Goal: Entertainment & Leisure: Browse casually

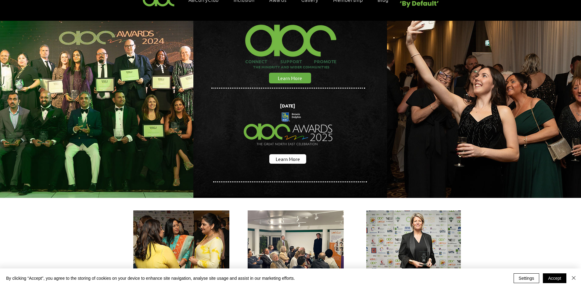
scroll to position [23, 0]
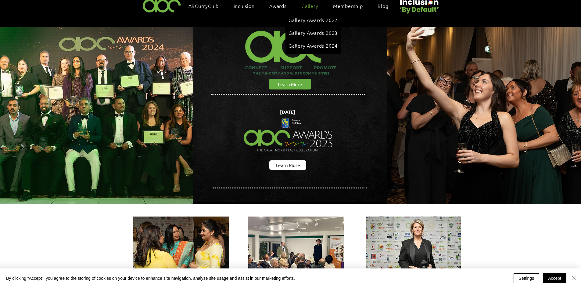
click at [306, 3] on span "Gallery" at bounding box center [309, 5] width 17 height 7
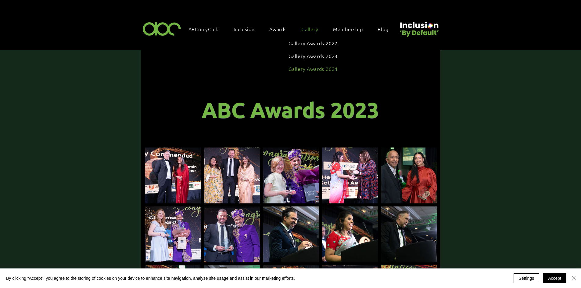
click at [321, 65] on span "Gallery Awards 2024" at bounding box center [312, 68] width 49 height 7
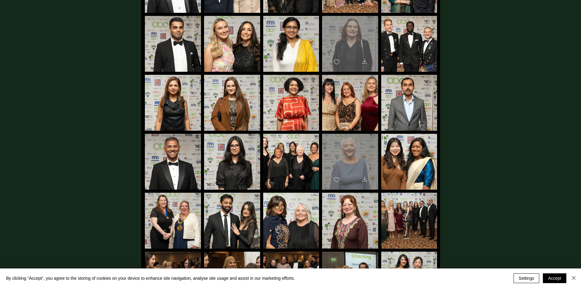
scroll to position [886, 0]
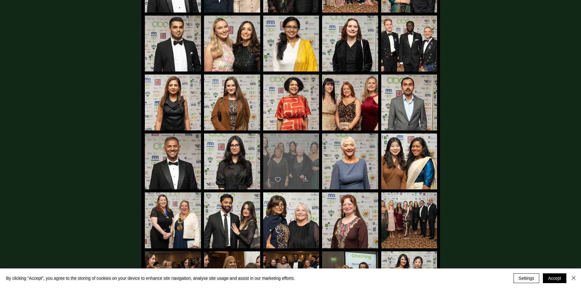
click at [310, 149] on div "main content" at bounding box center [291, 158] width 56 height 50
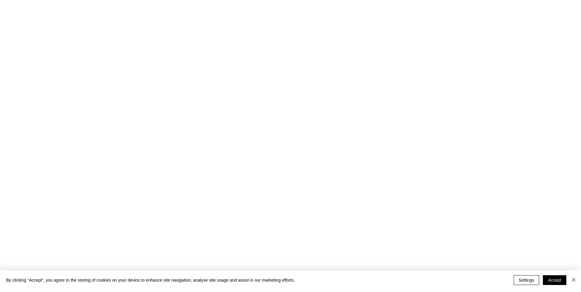
scroll to position [0, 0]
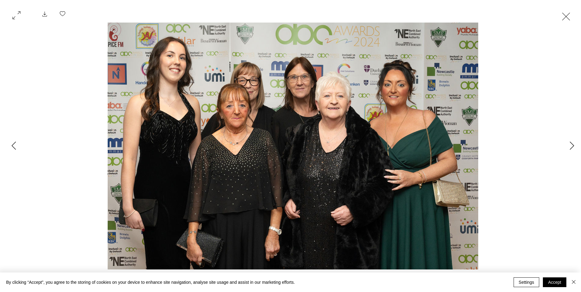
click at [565, 16] on button "Exit expand mode" at bounding box center [566, 15] width 12 height 13
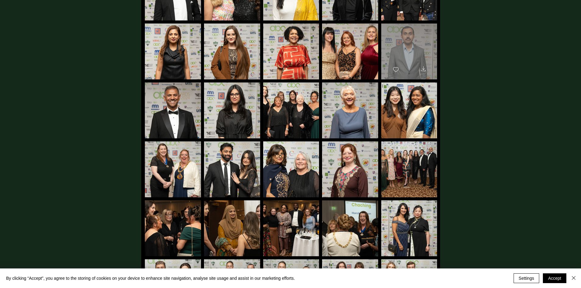
scroll to position [941, 0]
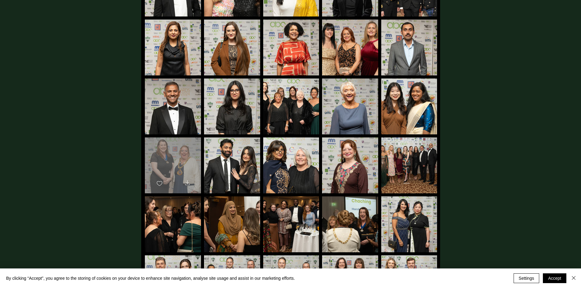
click at [187, 153] on div "main content" at bounding box center [173, 162] width 56 height 50
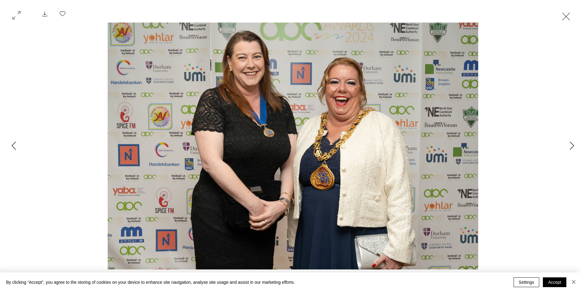
click at [564, 18] on button "Exit expand mode" at bounding box center [566, 15] width 12 height 13
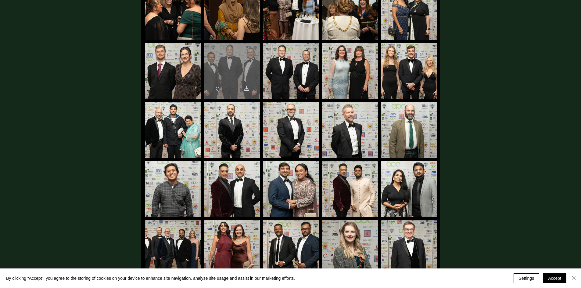
scroll to position [1160, 0]
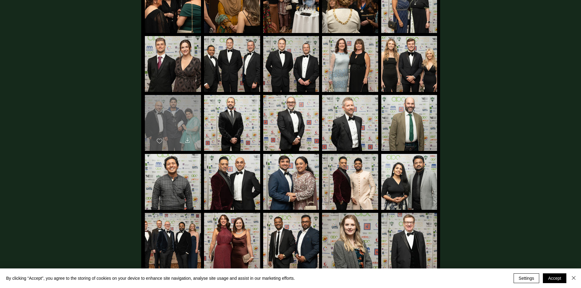
click at [177, 105] on div "main content" at bounding box center [173, 120] width 56 height 50
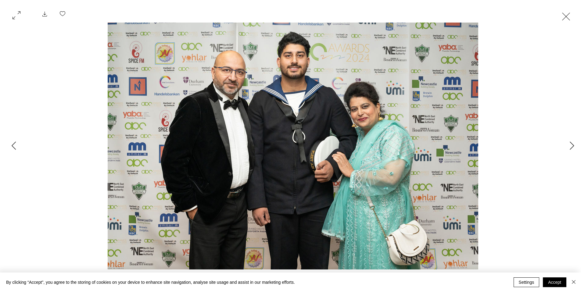
click at [566, 16] on button "Exit expand mode" at bounding box center [566, 15] width 12 height 13
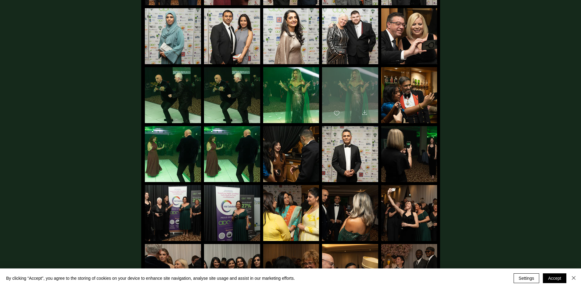
scroll to position [1422, 0]
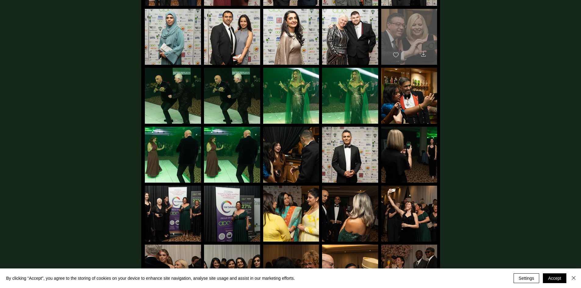
click at [414, 32] on div "main content" at bounding box center [409, 34] width 56 height 50
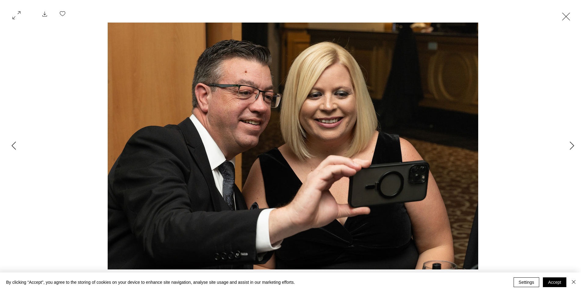
click at [564, 18] on button "Exit expand mode" at bounding box center [566, 15] width 12 height 13
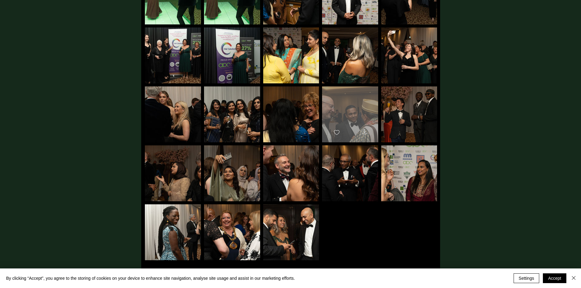
scroll to position [1580, 0]
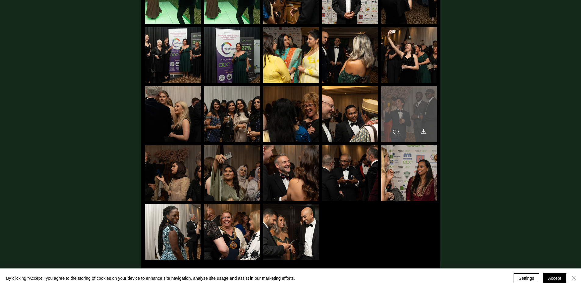
click at [432, 97] on div "main content" at bounding box center [409, 111] width 56 height 50
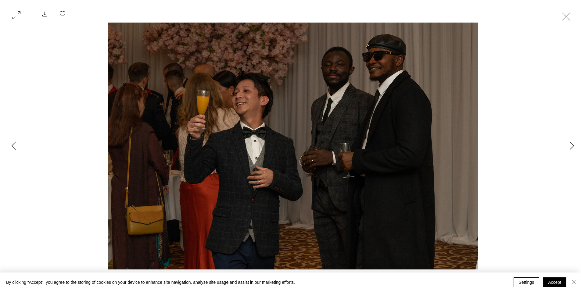
click at [567, 17] on button "Exit expand mode" at bounding box center [566, 15] width 12 height 13
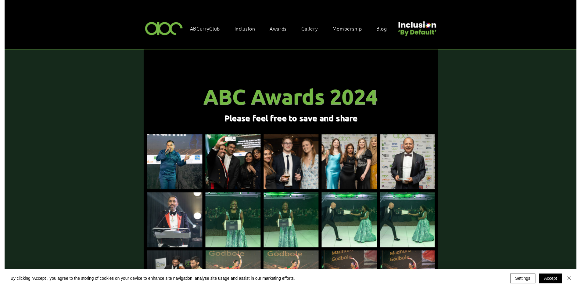
scroll to position [1580, 0]
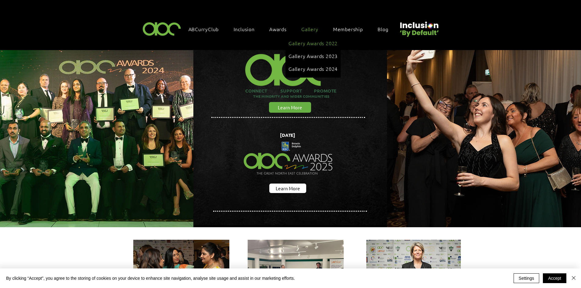
click at [320, 39] on link "Gallery Awards 2022" at bounding box center [312, 43] width 49 height 12
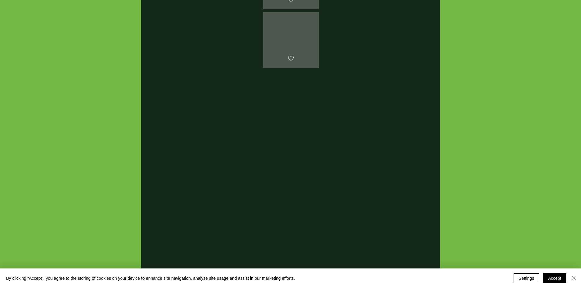
scroll to position [433, 0]
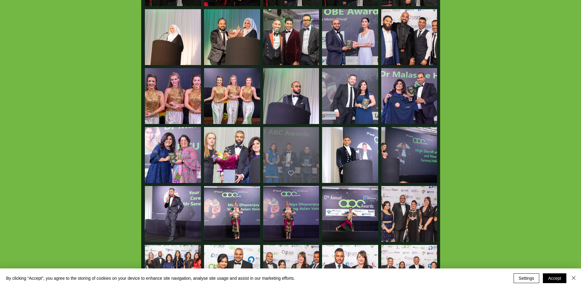
click at [293, 148] on div "main content" at bounding box center [291, 152] width 56 height 50
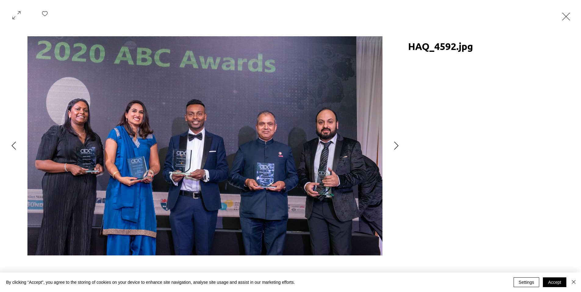
click at [567, 18] on button "Exit expand mode" at bounding box center [566, 15] width 12 height 13
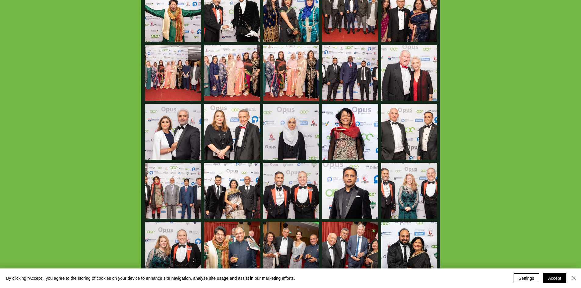
scroll to position [829, 0]
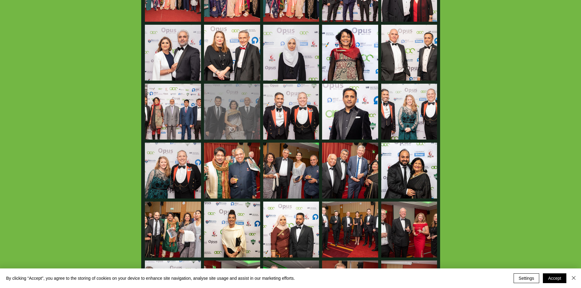
click at [238, 109] on div "main content" at bounding box center [232, 109] width 56 height 50
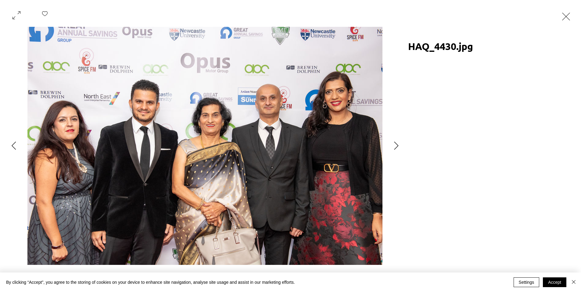
click at [564, 19] on button "Exit expand mode" at bounding box center [566, 15] width 12 height 13
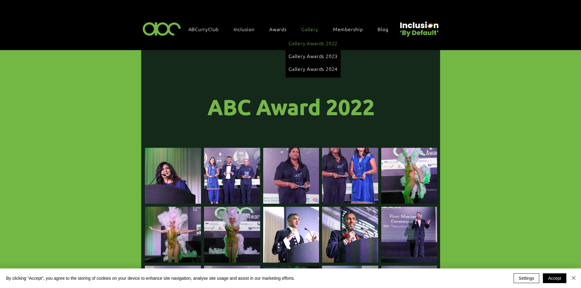
click at [312, 29] on span "Gallery" at bounding box center [309, 29] width 17 height 7
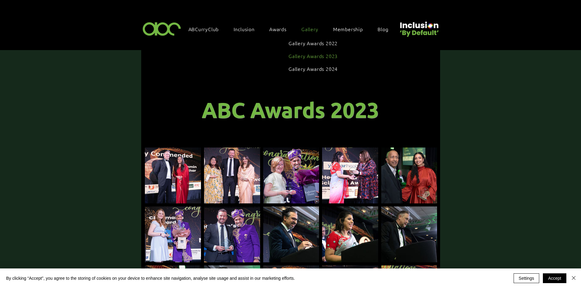
click at [315, 55] on span "Gallery Awards 2023" at bounding box center [312, 55] width 49 height 7
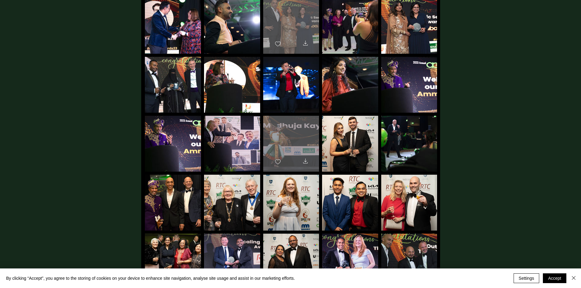
scroll to position [283, 0]
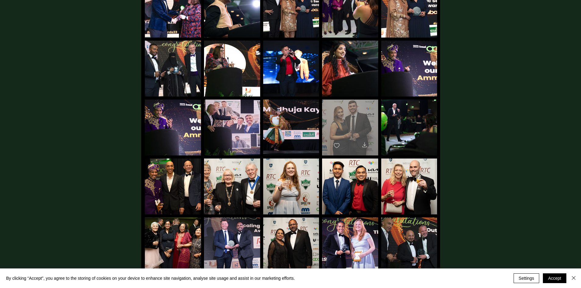
click at [371, 113] on div "main content" at bounding box center [350, 124] width 56 height 50
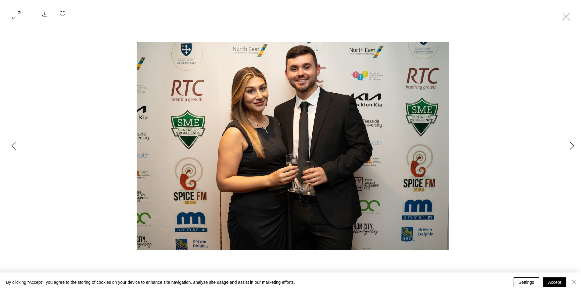
click at [564, 16] on button "Exit expand mode" at bounding box center [566, 15] width 12 height 13
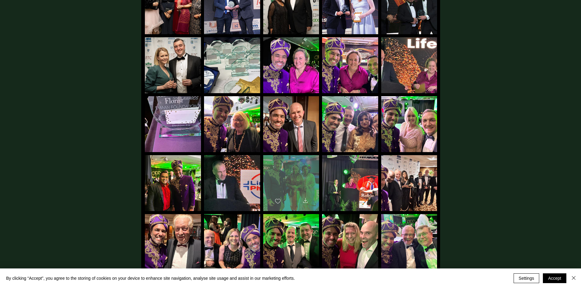
scroll to position [561, 0]
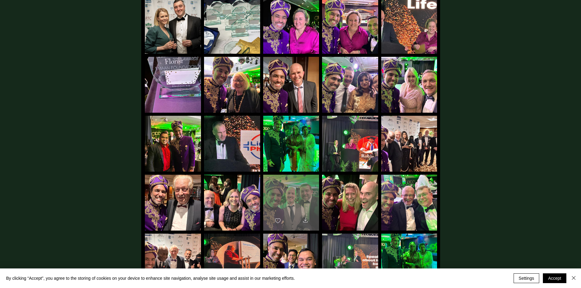
click at [313, 199] on div "main content" at bounding box center [291, 199] width 56 height 50
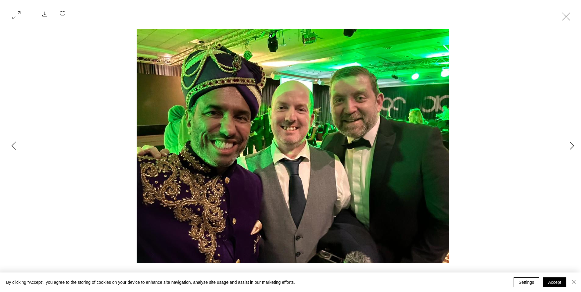
click at [571, 16] on button "Exit expand mode" at bounding box center [566, 15] width 12 height 13
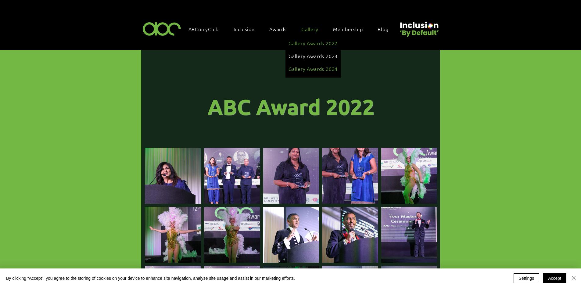
click at [314, 67] on span "Gallery Awards 2024" at bounding box center [312, 68] width 49 height 7
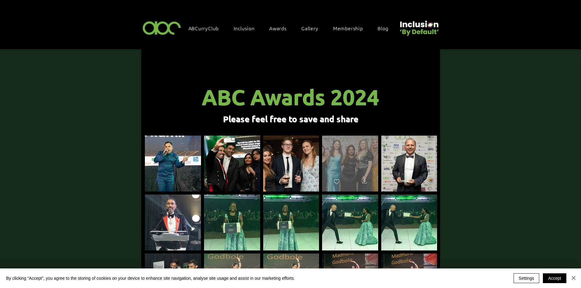
scroll to position [1, 0]
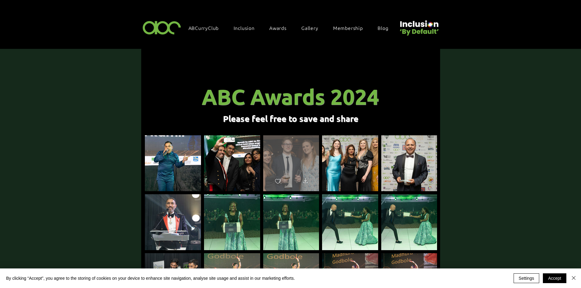
click at [296, 143] on div "main content" at bounding box center [291, 160] width 56 height 50
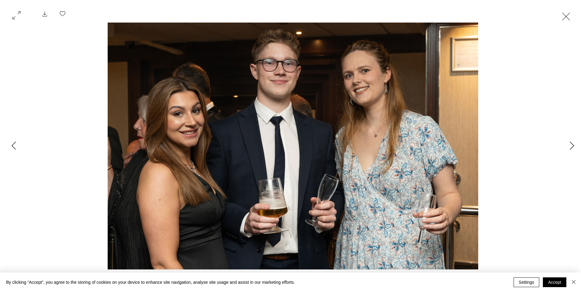
click at [567, 18] on button "Exit expand mode" at bounding box center [566, 15] width 12 height 13
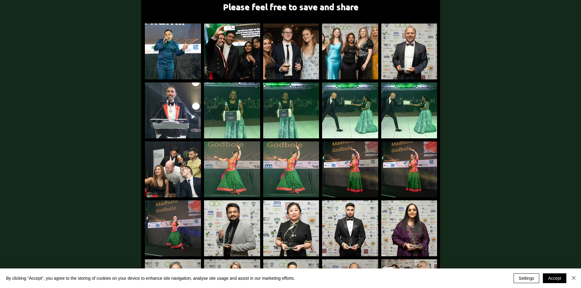
scroll to position [163, 0]
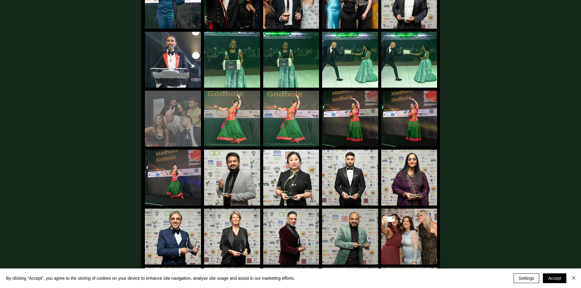
click at [176, 106] on div "main content" at bounding box center [173, 116] width 56 height 50
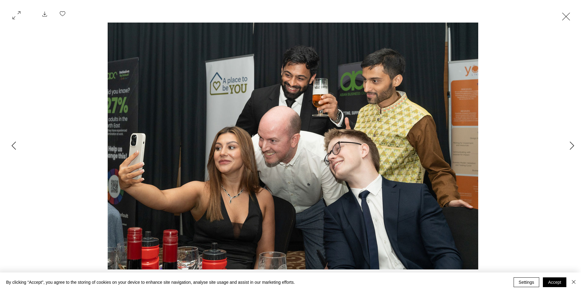
click at [571, 18] on button "Exit expand mode" at bounding box center [566, 15] width 12 height 13
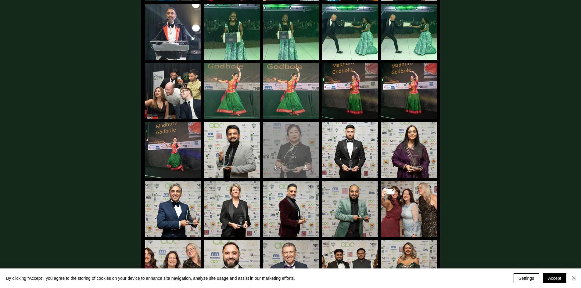
scroll to position [197, 0]
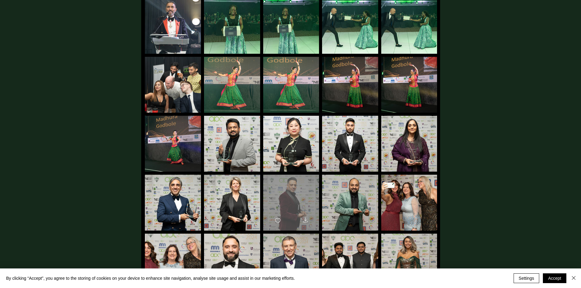
click at [299, 184] on div "main content" at bounding box center [291, 199] width 56 height 50
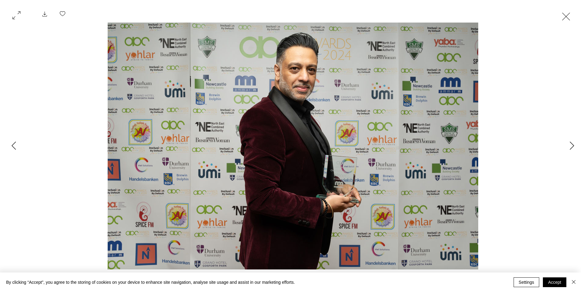
click at [567, 14] on button "Exit expand mode" at bounding box center [566, 15] width 12 height 13
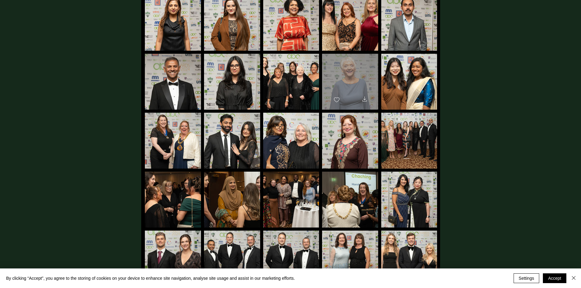
scroll to position [975, 0]
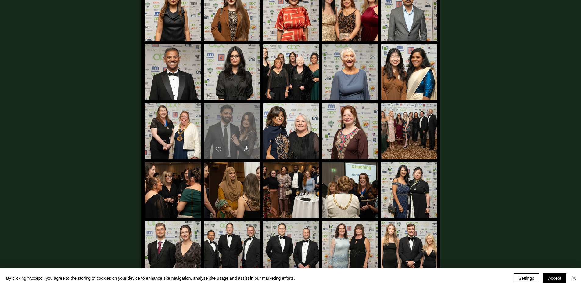
click at [236, 117] on div "main content" at bounding box center [232, 128] width 56 height 50
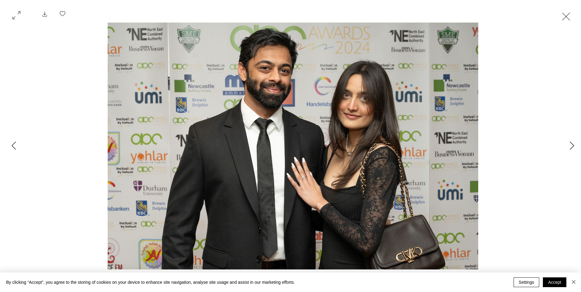
click at [560, 20] on button "Exit expand mode" at bounding box center [566, 15] width 12 height 13
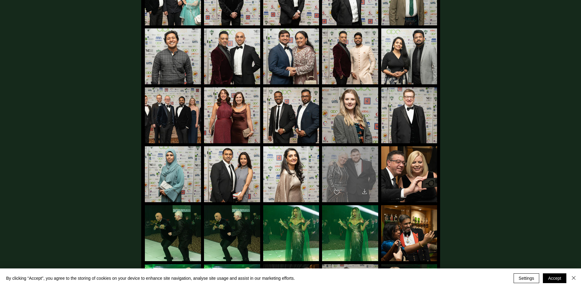
scroll to position [1291, 0]
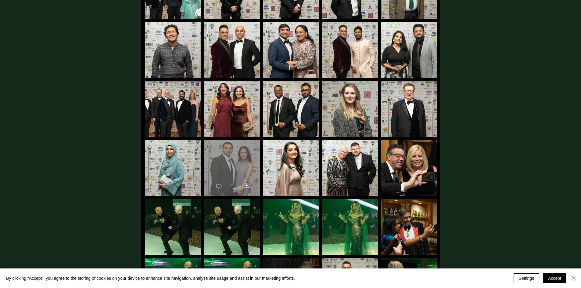
click at [251, 151] on div "main content" at bounding box center [232, 165] width 56 height 50
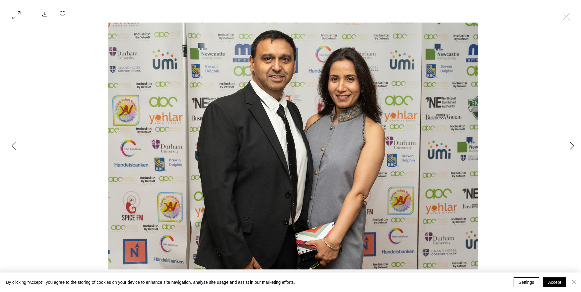
click at [565, 18] on button "Exit expand mode" at bounding box center [566, 15] width 12 height 13
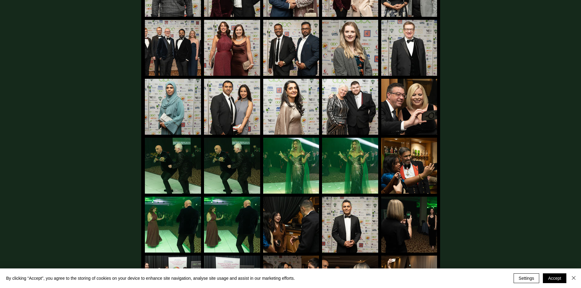
scroll to position [1390, 0]
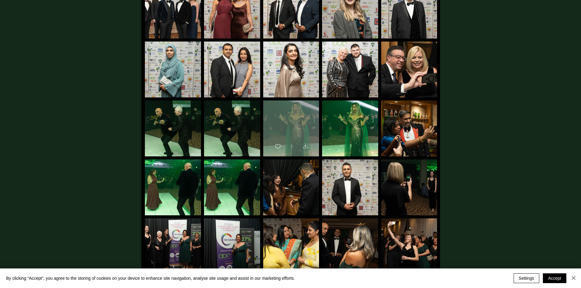
click at [300, 108] on div "main content" at bounding box center [291, 125] width 56 height 50
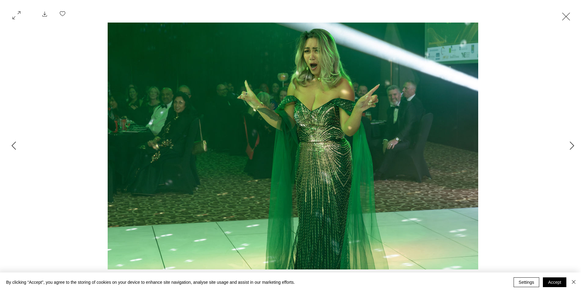
click at [567, 18] on button "Exit expand mode" at bounding box center [566, 15] width 12 height 13
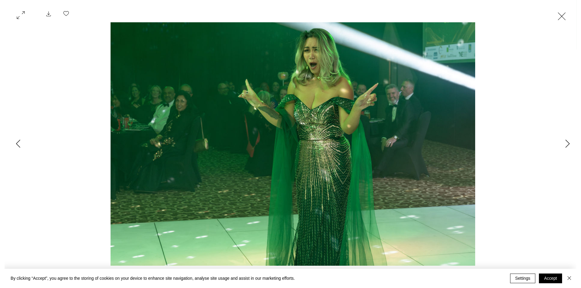
scroll to position [1390, 0]
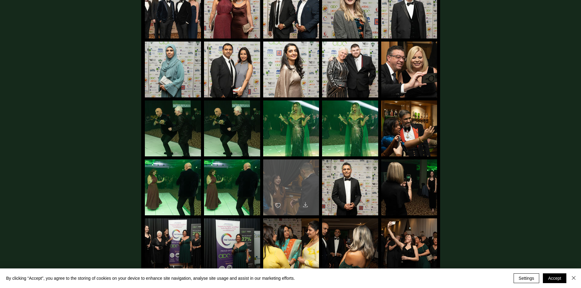
click at [294, 173] on div "main content" at bounding box center [291, 184] width 56 height 50
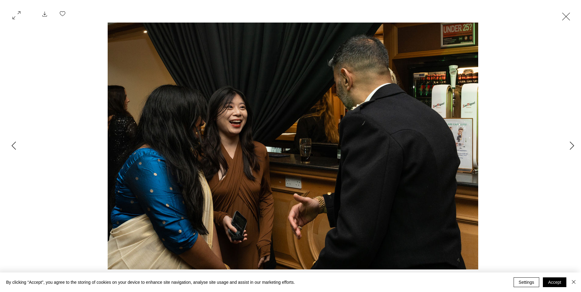
click at [567, 16] on button "Exit expand mode" at bounding box center [566, 15] width 12 height 13
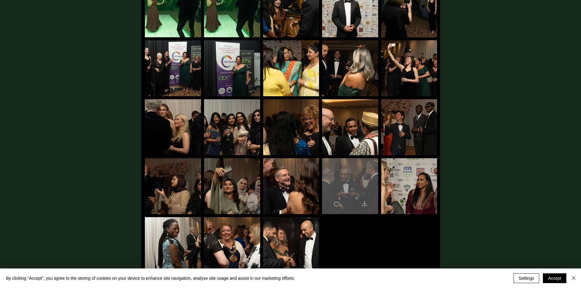
scroll to position [1572, 0]
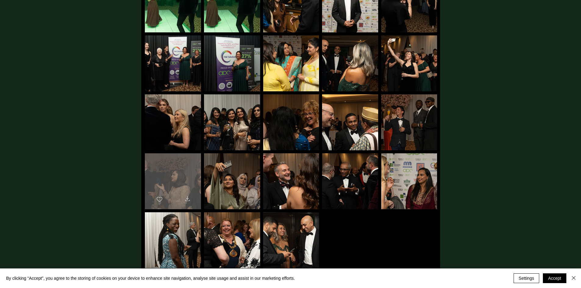
click at [188, 166] on div "main content" at bounding box center [173, 178] width 56 height 50
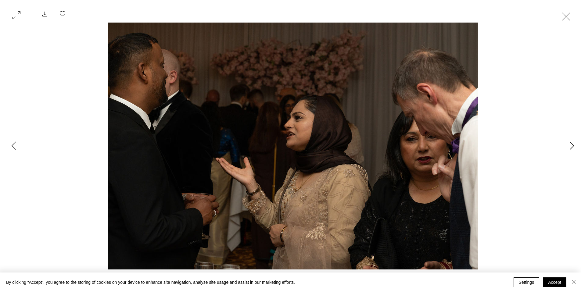
click at [573, 145] on icon "Next Item" at bounding box center [572, 145] width 5 height 8
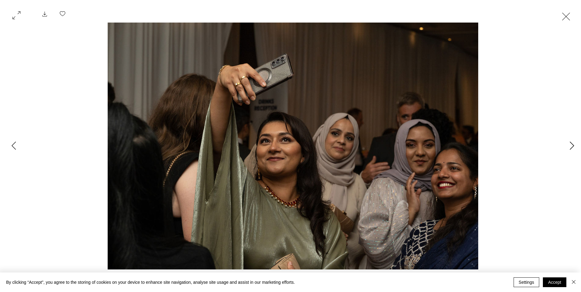
click at [571, 145] on icon "Next Item" at bounding box center [572, 145] width 5 height 8
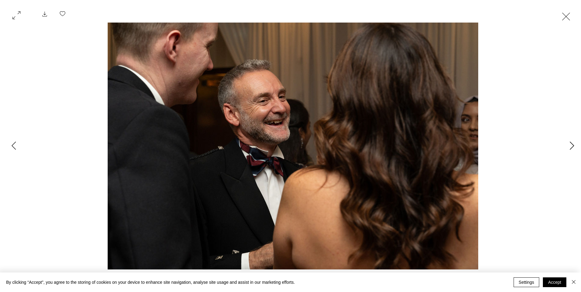
click at [571, 145] on icon "Next Item" at bounding box center [572, 145] width 5 height 8
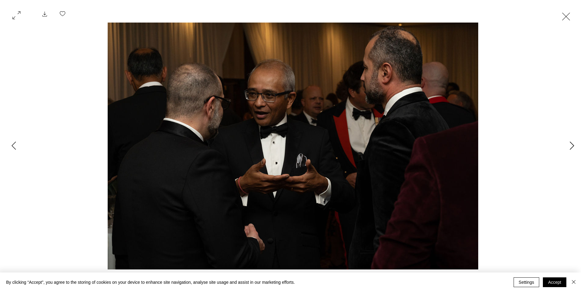
click at [571, 145] on icon "Next Item" at bounding box center [572, 145] width 5 height 8
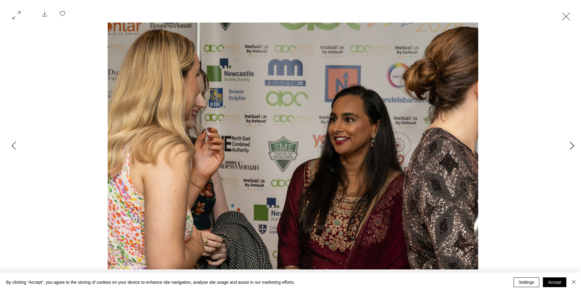
click at [571, 145] on icon "Next Item" at bounding box center [572, 145] width 5 height 8
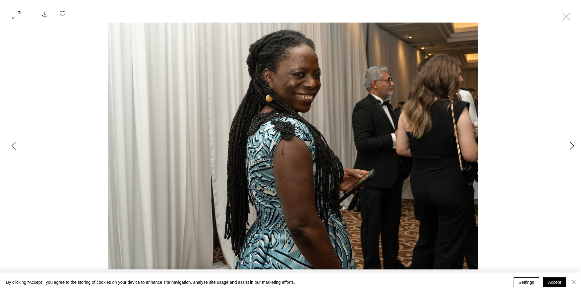
click at [571, 145] on icon "Next Item" at bounding box center [572, 145] width 5 height 8
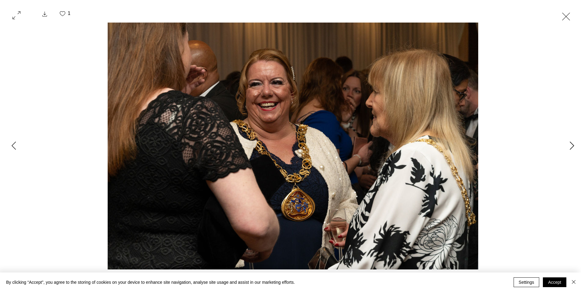
click at [571, 145] on icon "Next Item" at bounding box center [572, 145] width 5 height 8
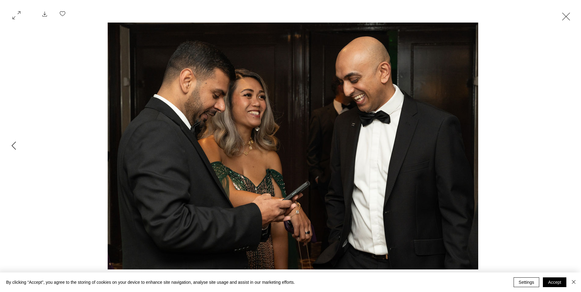
click at [571, 145] on div "Gallery item, detailed view" at bounding box center [292, 146] width 585 height 247
click at [13, 143] on icon "Previous Item" at bounding box center [14, 145] width 5 height 8
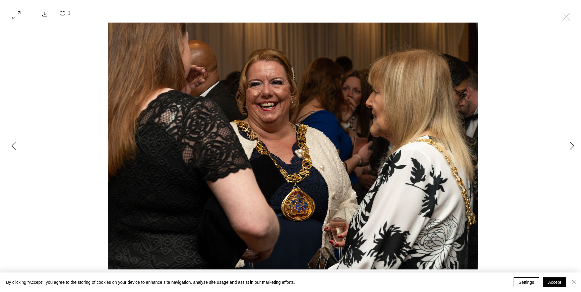
click at [13, 143] on icon "Previous Item" at bounding box center [14, 145] width 5 height 8
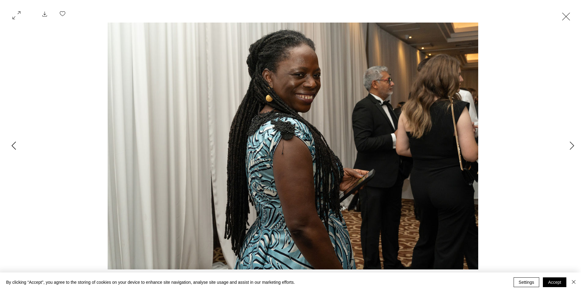
click at [13, 143] on icon "Previous Item" at bounding box center [14, 145] width 5 height 8
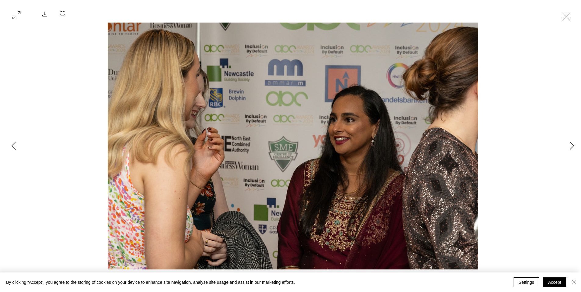
click at [13, 144] on icon "Previous Item" at bounding box center [13, 145] width 4 height 8
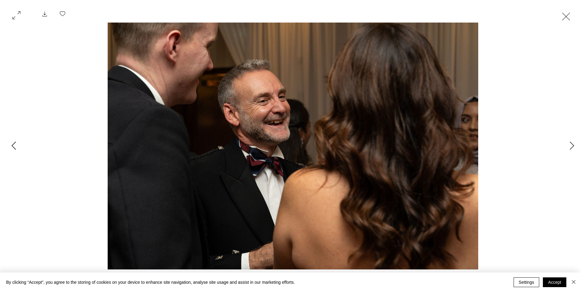
click at [13, 144] on icon "Previous Item" at bounding box center [13, 145] width 4 height 8
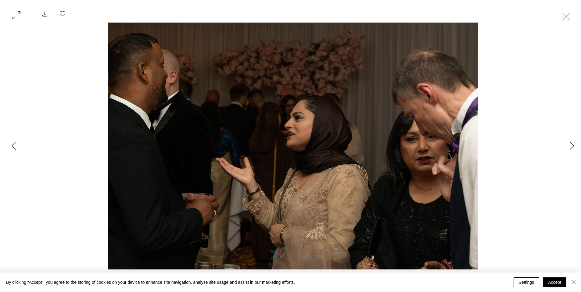
click at [14, 144] on icon "Previous Item" at bounding box center [13, 145] width 4 height 8
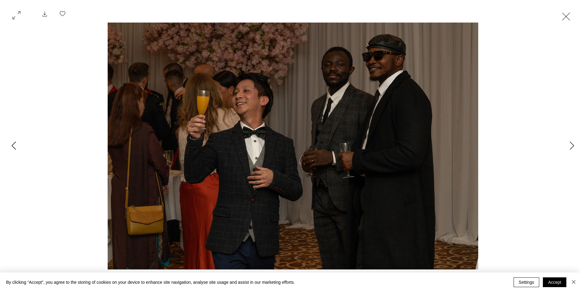
click at [14, 144] on icon "Previous Item" at bounding box center [13, 145] width 4 height 8
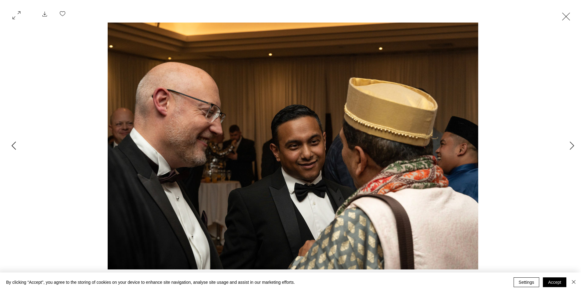
click at [14, 144] on icon "Previous Item" at bounding box center [13, 145] width 4 height 8
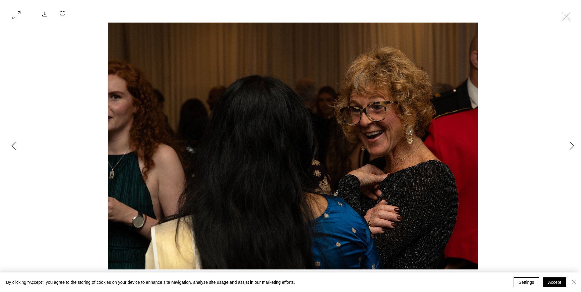
click at [14, 144] on icon "Previous Item" at bounding box center [13, 145] width 4 height 8
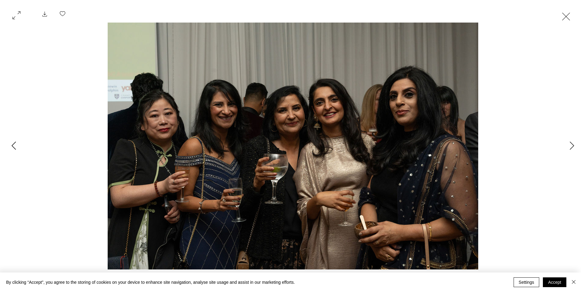
click at [14, 144] on icon "Previous Item" at bounding box center [13, 145] width 4 height 8
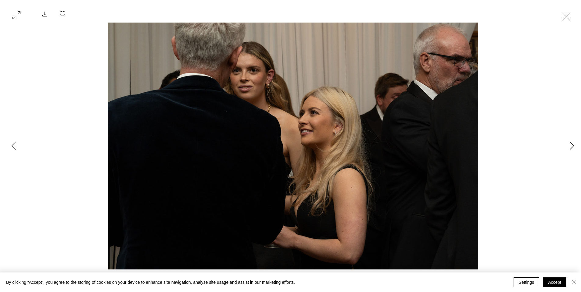
click at [573, 145] on icon "Next Item" at bounding box center [572, 145] width 5 height 8
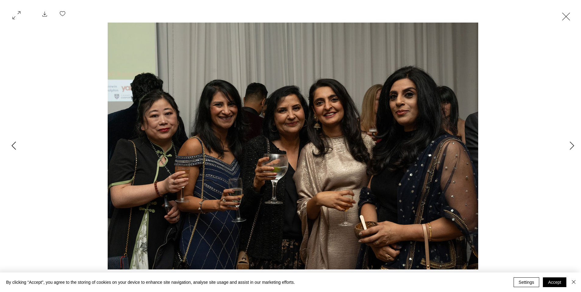
click at [12, 145] on icon "Previous Item" at bounding box center [13, 145] width 4 height 8
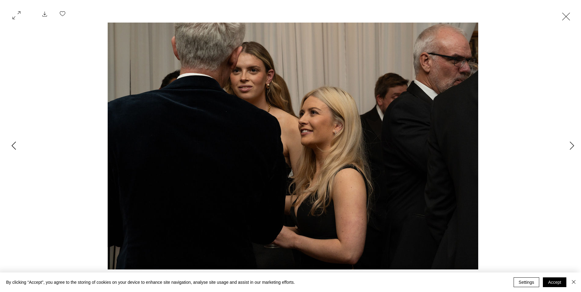
click at [12, 145] on icon "Previous Item" at bounding box center [14, 145] width 5 height 8
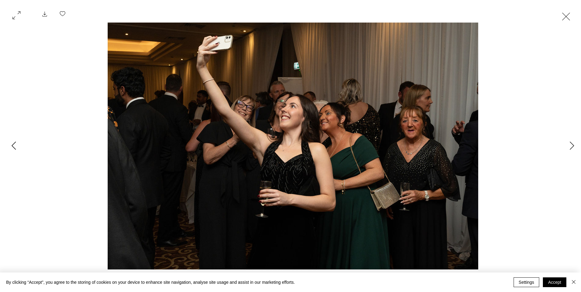
click at [13, 146] on icon "Previous Item" at bounding box center [14, 145] width 5 height 8
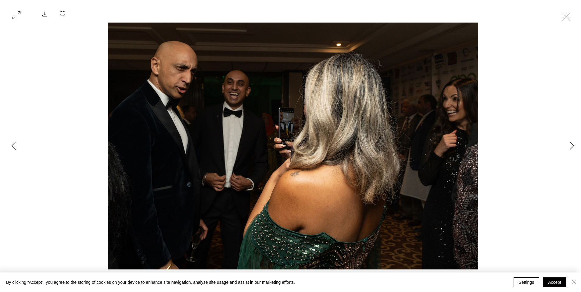
click at [13, 146] on icon "Previous Item" at bounding box center [14, 145] width 5 height 8
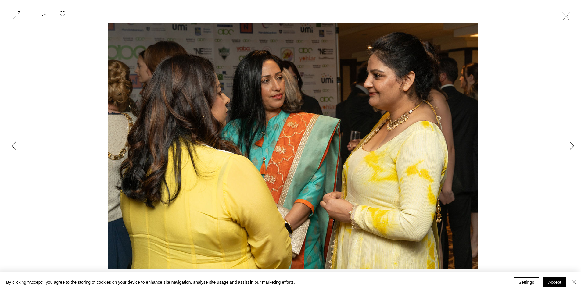
click at [13, 146] on icon "Previous Item" at bounding box center [14, 145] width 5 height 8
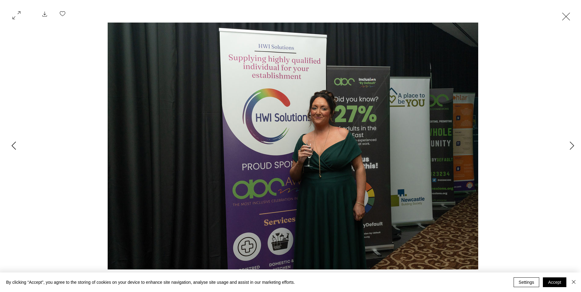
click at [13, 146] on icon "Previous Item" at bounding box center [14, 145] width 5 height 8
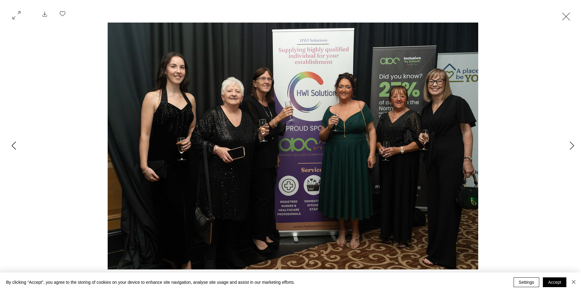
click at [13, 146] on icon "Previous Item" at bounding box center [14, 145] width 5 height 8
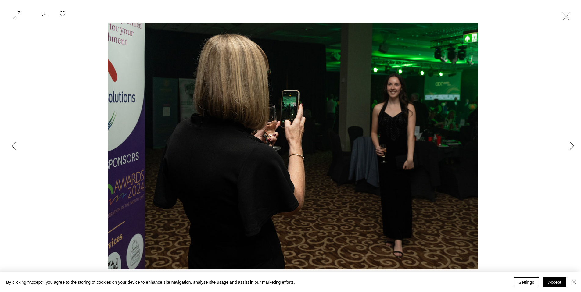
click at [13, 146] on icon "Previous Item" at bounding box center [14, 145] width 5 height 8
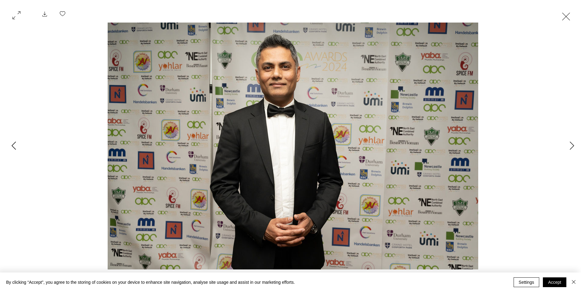
click at [13, 146] on icon "Previous Item" at bounding box center [14, 145] width 5 height 8
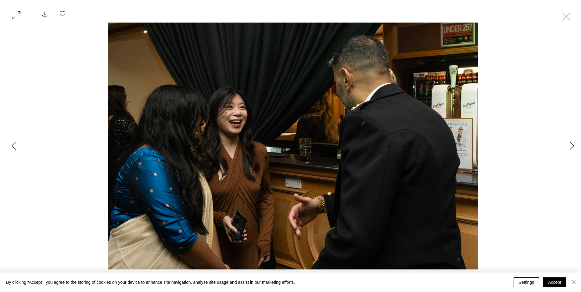
click at [13, 146] on icon "Previous Item" at bounding box center [14, 145] width 5 height 8
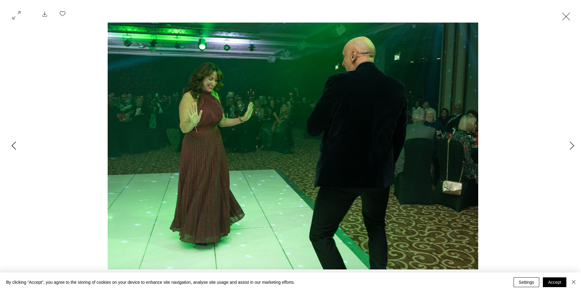
click at [13, 146] on icon "Previous Item" at bounding box center [14, 145] width 5 height 8
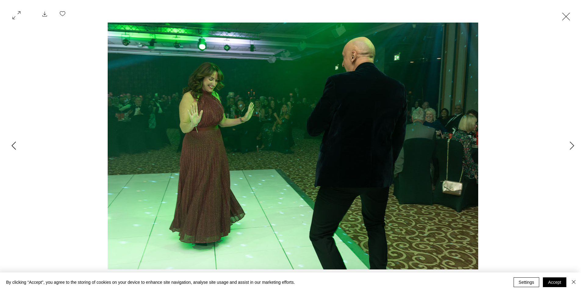
click at [13, 146] on icon "Previous Item" at bounding box center [14, 145] width 5 height 8
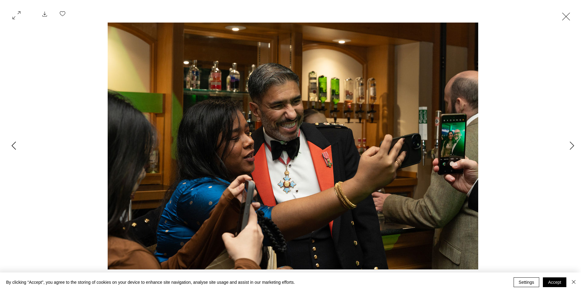
click at [13, 146] on icon "Previous Item" at bounding box center [14, 145] width 5 height 8
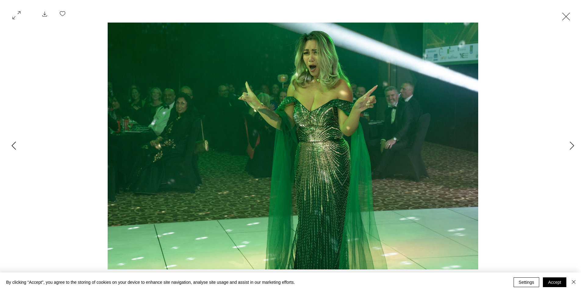
click at [13, 146] on icon "Previous Item" at bounding box center [14, 145] width 5 height 8
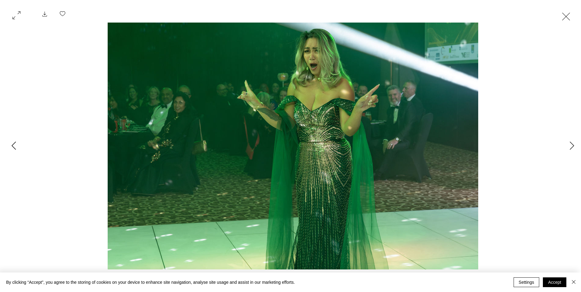
click at [13, 146] on icon "Previous Item" at bounding box center [14, 145] width 5 height 8
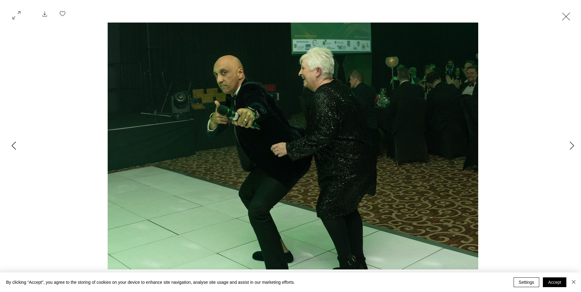
click at [13, 146] on icon "Previous Item" at bounding box center [14, 145] width 5 height 8
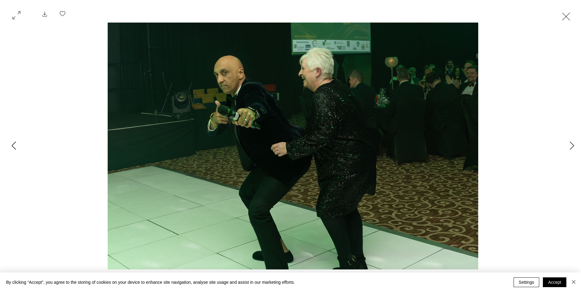
click at [13, 146] on icon "Previous Item" at bounding box center [14, 145] width 5 height 8
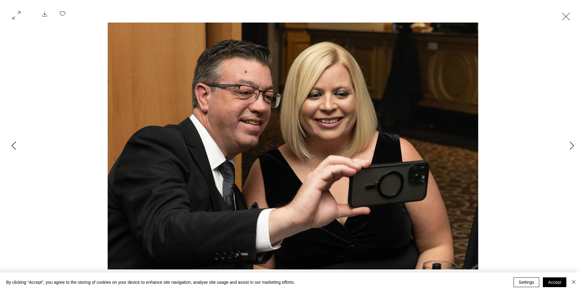
click at [13, 146] on icon "Previous Item" at bounding box center [14, 145] width 5 height 8
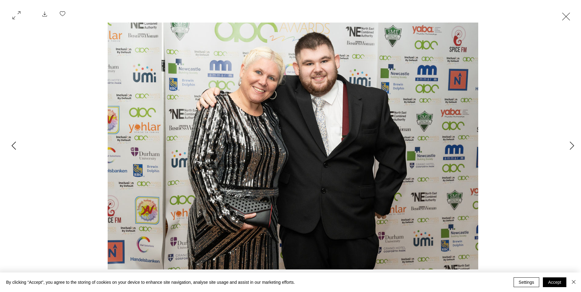
click at [13, 146] on icon "Previous Item" at bounding box center [14, 145] width 5 height 8
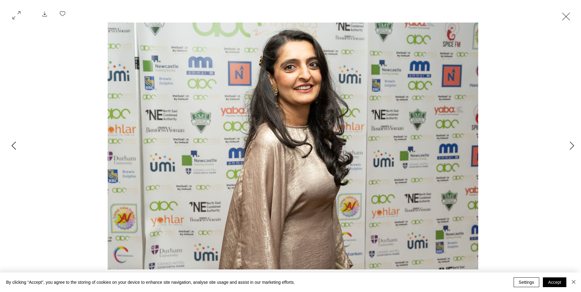
click at [13, 146] on icon "Previous Item" at bounding box center [14, 145] width 5 height 8
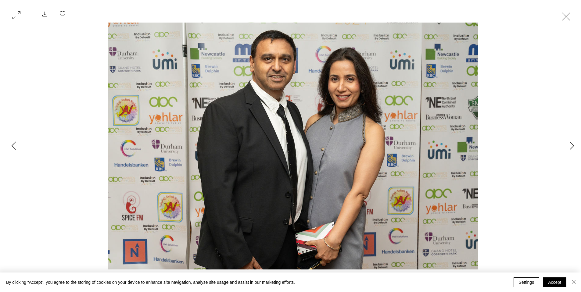
click at [13, 146] on icon "Previous Item" at bounding box center [14, 145] width 5 height 8
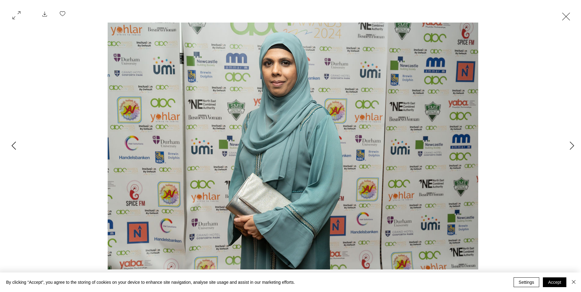
click at [13, 146] on icon "Previous Item" at bounding box center [14, 145] width 5 height 8
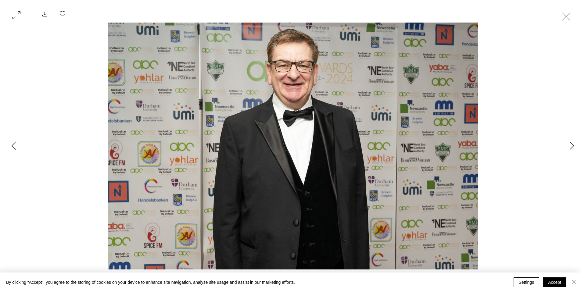
click at [13, 146] on icon "Previous Item" at bounding box center [14, 145] width 5 height 8
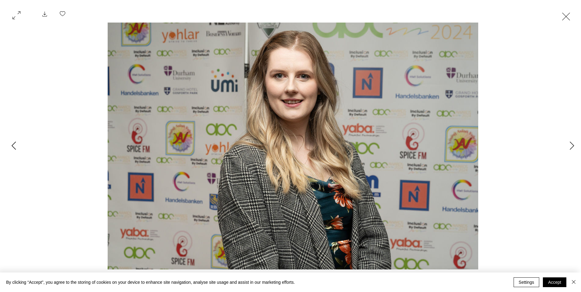
click at [13, 146] on icon "Previous Item" at bounding box center [14, 145] width 5 height 8
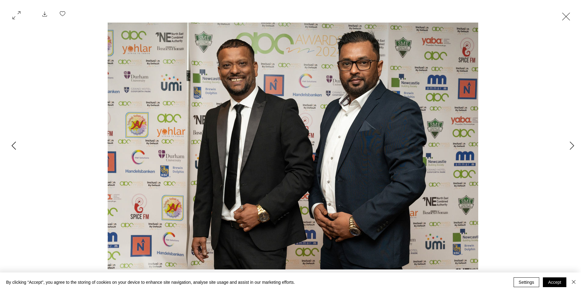
click at [13, 146] on icon "Previous Item" at bounding box center [14, 145] width 5 height 8
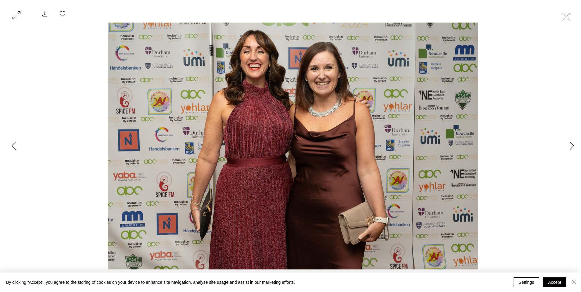
click at [13, 146] on icon "Previous Item" at bounding box center [14, 145] width 5 height 8
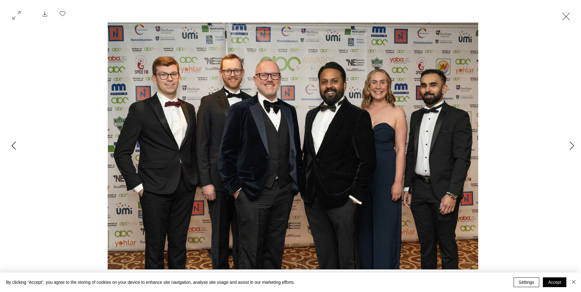
click at [13, 146] on icon "Previous Item" at bounding box center [14, 145] width 5 height 8
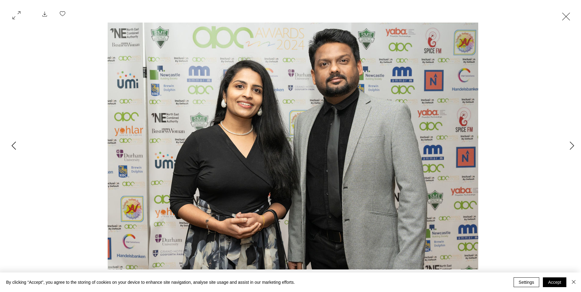
click at [13, 146] on icon "Previous Item" at bounding box center [14, 145] width 5 height 8
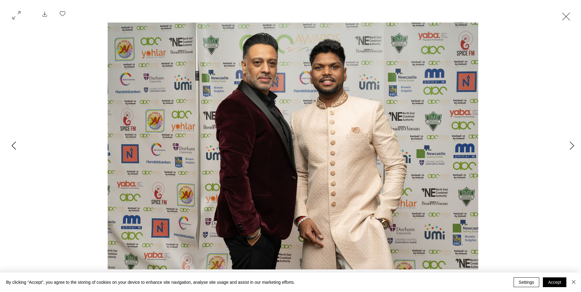
click at [13, 146] on icon "Previous Item" at bounding box center [14, 145] width 5 height 8
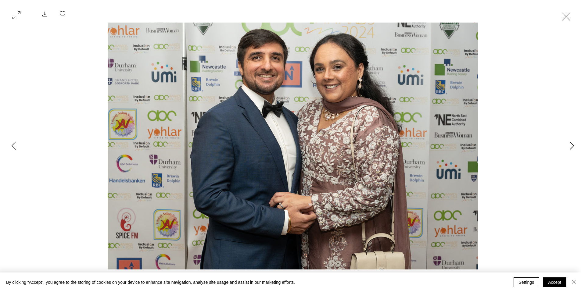
click at [567, 140] on button "Next Item" at bounding box center [571, 145] width 15 height 15
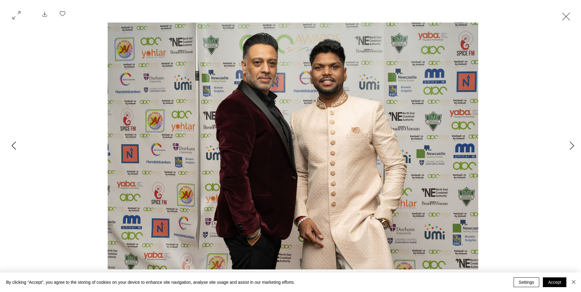
click at [13, 145] on icon "Previous Item" at bounding box center [14, 145] width 5 height 8
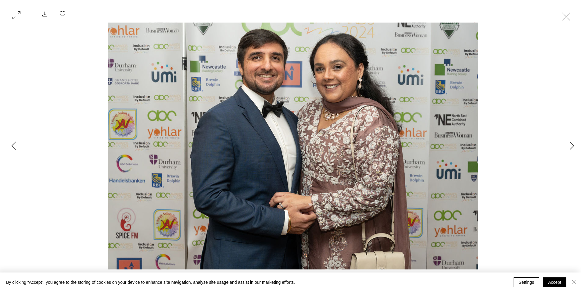
click at [13, 145] on icon "Previous Item" at bounding box center [14, 145] width 5 height 8
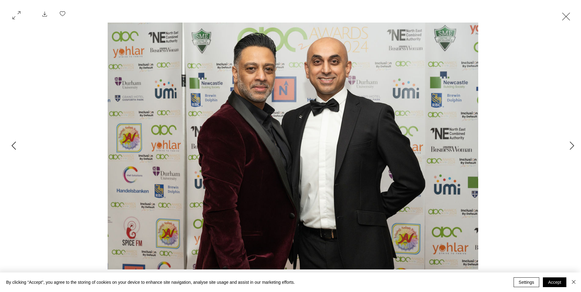
click at [13, 145] on icon "Previous Item" at bounding box center [14, 145] width 5 height 8
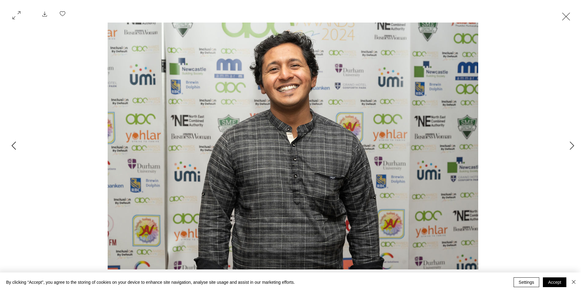
click at [13, 145] on icon "Previous Item" at bounding box center [14, 145] width 5 height 8
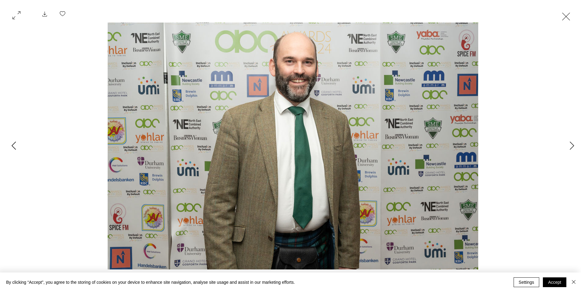
click at [13, 145] on icon "Previous Item" at bounding box center [14, 145] width 5 height 8
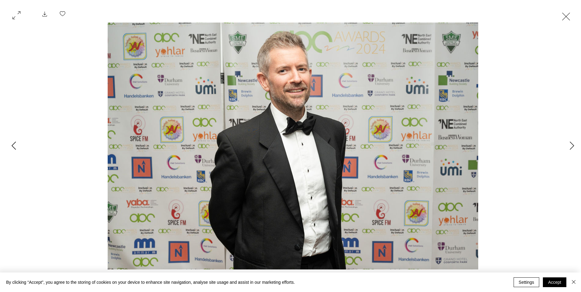
click at [13, 145] on icon "Previous Item" at bounding box center [14, 145] width 5 height 8
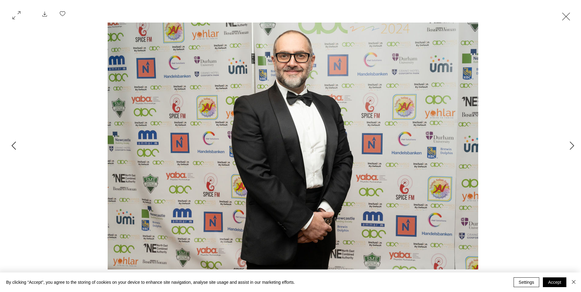
click at [13, 145] on icon "Previous Item" at bounding box center [14, 145] width 5 height 8
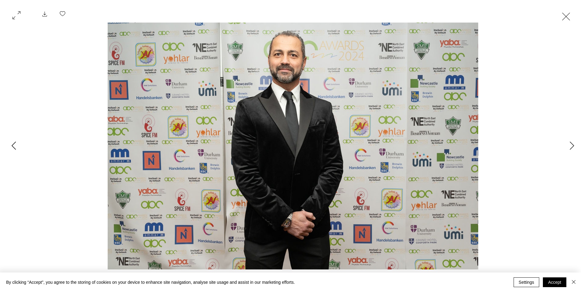
click at [13, 145] on icon "Previous Item" at bounding box center [14, 145] width 5 height 8
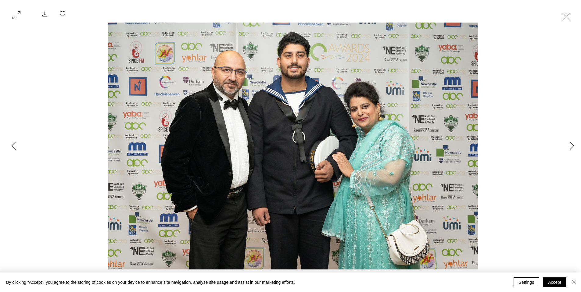
click at [13, 145] on icon "Previous Item" at bounding box center [14, 145] width 5 height 8
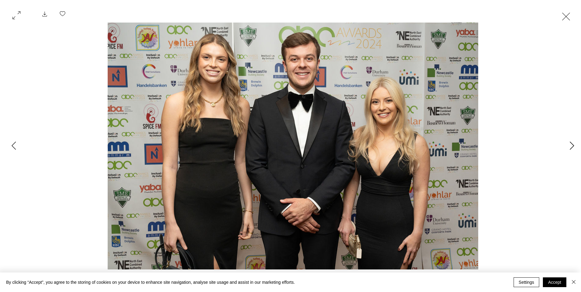
click at [567, 146] on button "Next Item" at bounding box center [571, 145] width 15 height 15
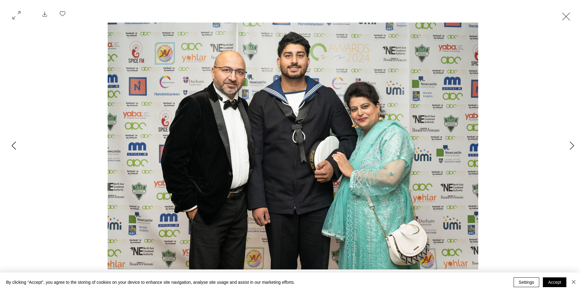
click at [15, 146] on icon "Previous Item" at bounding box center [14, 145] width 5 height 8
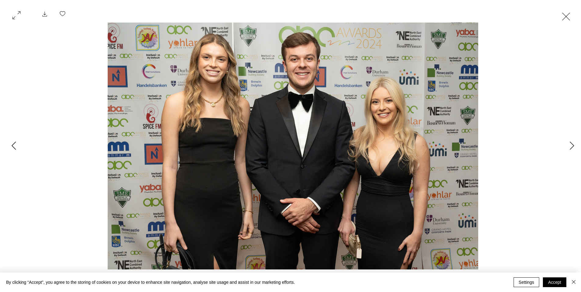
click at [15, 146] on icon "Previous Item" at bounding box center [14, 145] width 5 height 8
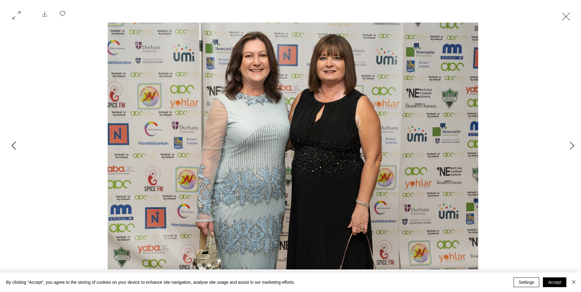
click at [15, 146] on icon "Previous Item" at bounding box center [14, 145] width 5 height 8
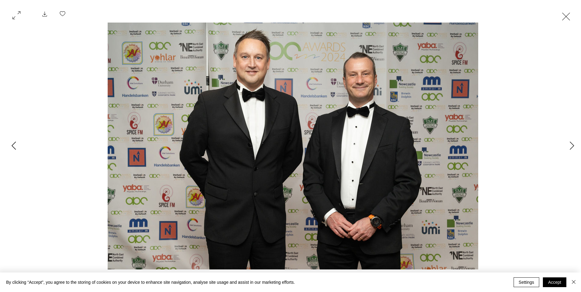
click at [15, 146] on icon "Previous Item" at bounding box center [14, 145] width 5 height 8
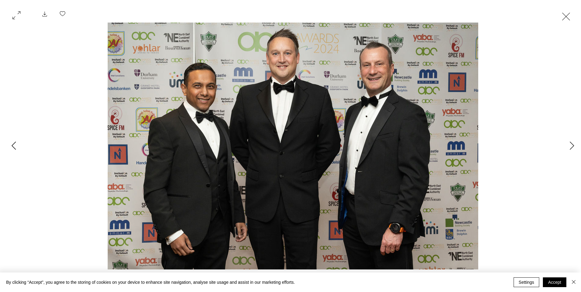
click at [15, 146] on icon "Previous Item" at bounding box center [14, 145] width 5 height 8
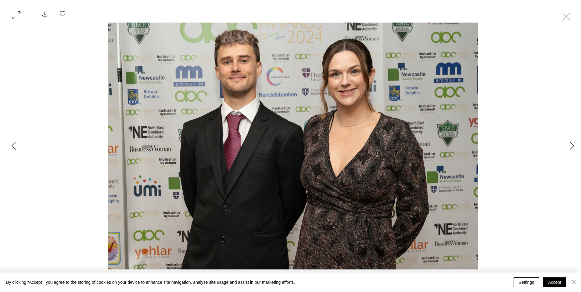
click at [15, 146] on icon "Previous Item" at bounding box center [14, 145] width 5 height 8
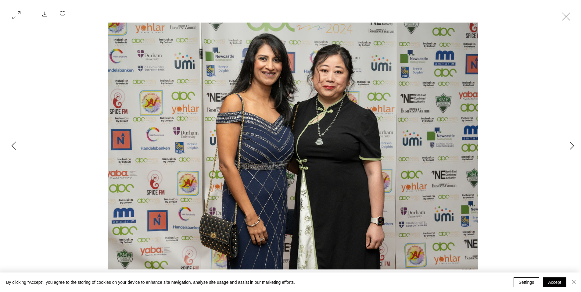
click at [15, 146] on icon "Previous Item" at bounding box center [14, 145] width 5 height 8
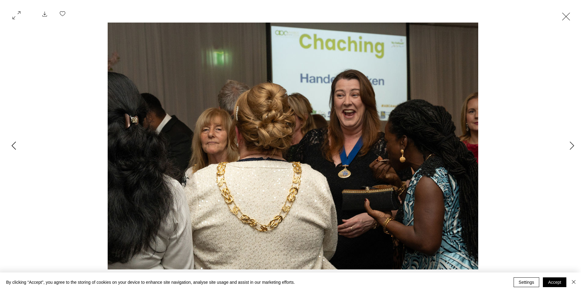
click at [15, 146] on icon "Previous Item" at bounding box center [14, 145] width 5 height 8
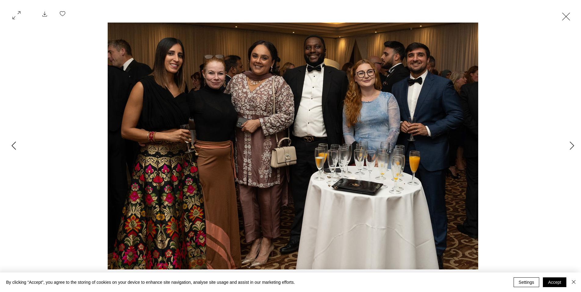
click at [15, 146] on icon "Previous Item" at bounding box center [14, 145] width 5 height 8
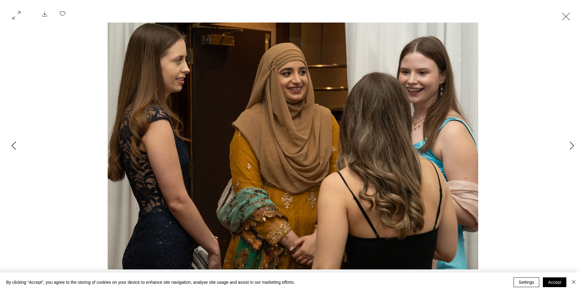
click at [15, 146] on icon "Previous Item" at bounding box center [14, 145] width 5 height 8
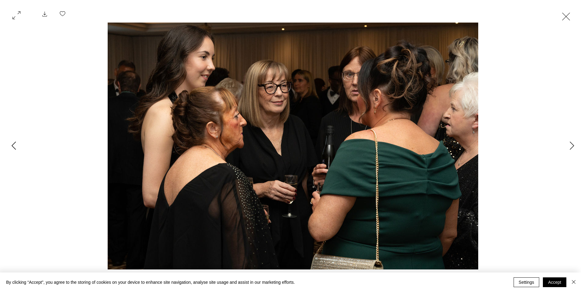
click at [15, 146] on icon "Previous Item" at bounding box center [14, 145] width 5 height 8
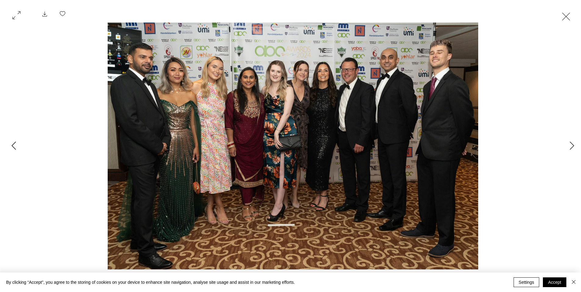
click at [15, 146] on icon "Previous Item" at bounding box center [14, 145] width 5 height 8
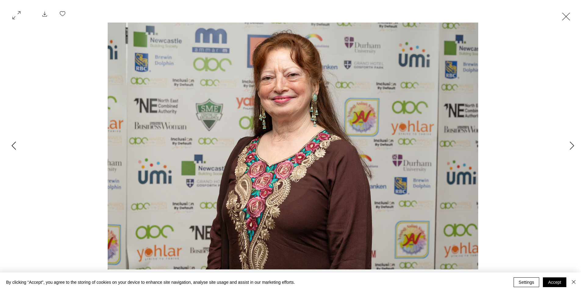
click at [15, 146] on icon "Previous Item" at bounding box center [14, 145] width 5 height 8
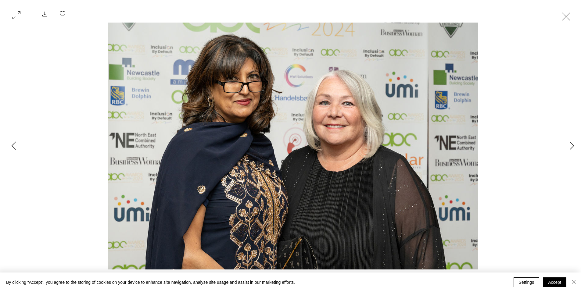
click at [15, 146] on icon "Previous Item" at bounding box center [14, 145] width 5 height 8
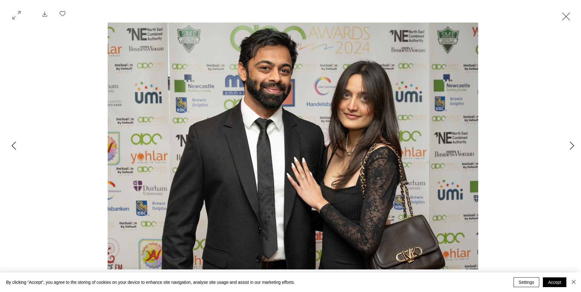
click at [15, 146] on icon "Previous Item" at bounding box center [14, 145] width 5 height 8
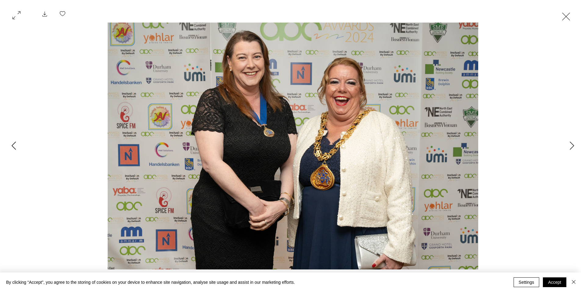
click at [15, 146] on icon "Previous Item" at bounding box center [14, 145] width 5 height 8
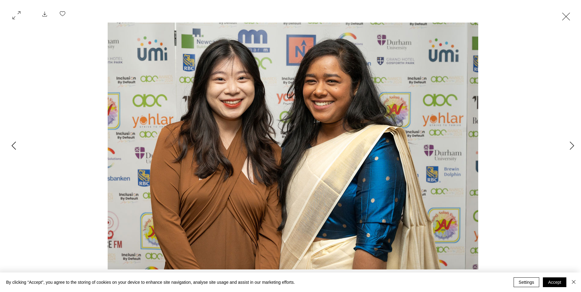
click at [15, 146] on icon "Previous Item" at bounding box center [14, 145] width 5 height 8
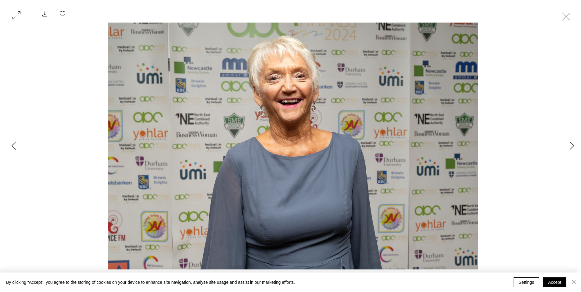
click at [17, 143] on button "Previous Item" at bounding box center [13, 145] width 15 height 15
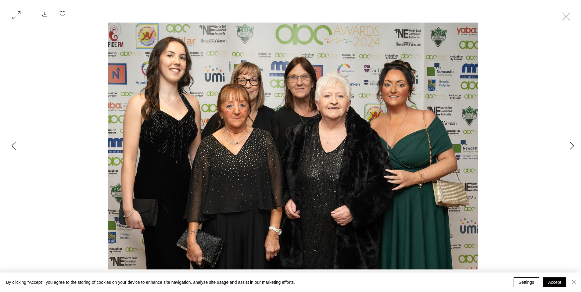
click at [17, 143] on button "Previous Item" at bounding box center [13, 145] width 15 height 15
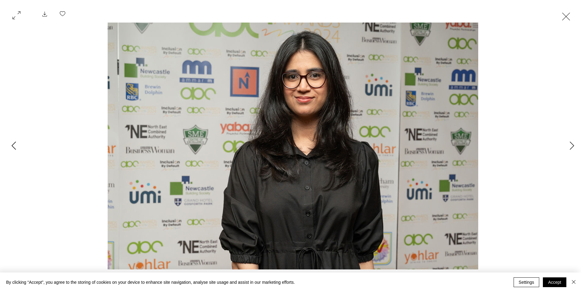
click at [17, 143] on button "Previous Item" at bounding box center [13, 145] width 15 height 15
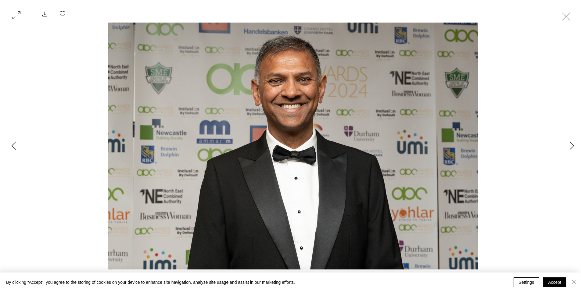
click at [17, 143] on button "Previous Item" at bounding box center [13, 145] width 15 height 15
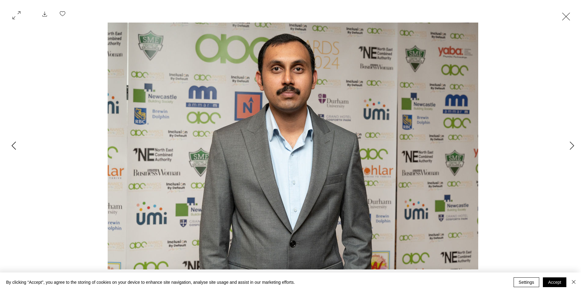
click at [17, 143] on button "Previous Item" at bounding box center [13, 145] width 15 height 15
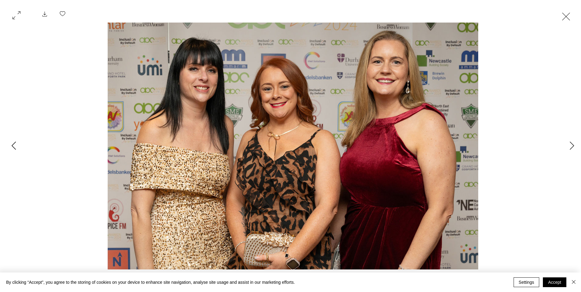
click at [17, 143] on button "Previous Item" at bounding box center [13, 145] width 15 height 15
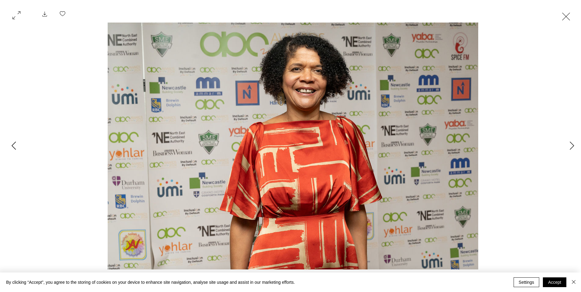
click at [17, 143] on button "Previous Item" at bounding box center [13, 145] width 15 height 15
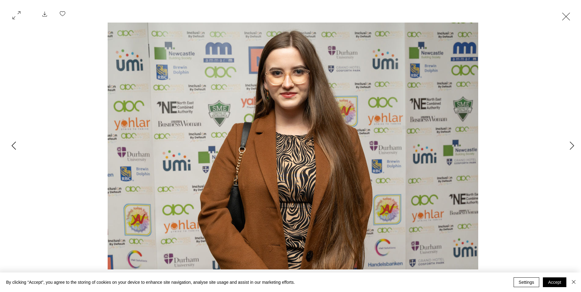
click at [17, 143] on button "Previous Item" at bounding box center [13, 145] width 15 height 15
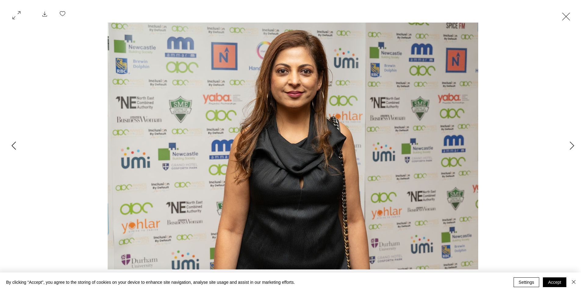
click at [17, 143] on button "Previous Item" at bounding box center [13, 145] width 15 height 15
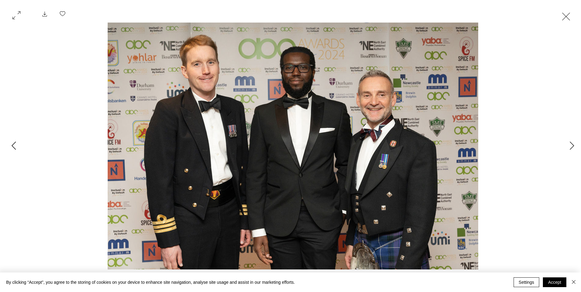
click at [17, 143] on button "Previous Item" at bounding box center [13, 145] width 15 height 15
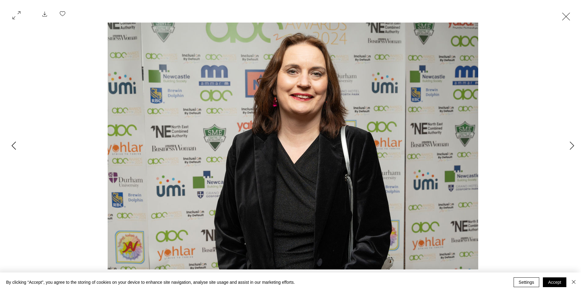
click at [17, 143] on button "Previous Item" at bounding box center [13, 145] width 15 height 15
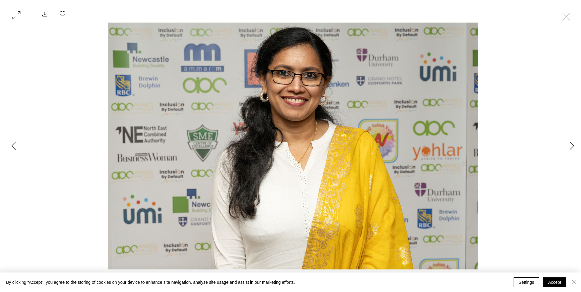
click at [17, 143] on button "Previous Item" at bounding box center [13, 145] width 15 height 15
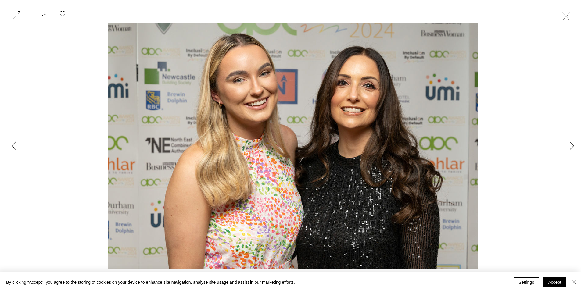
click at [17, 143] on button "Previous Item" at bounding box center [13, 145] width 15 height 15
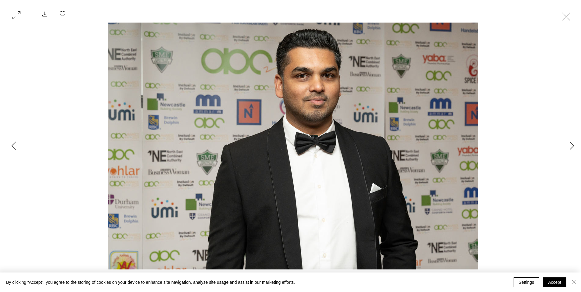
click at [17, 143] on button "Previous Item" at bounding box center [13, 145] width 15 height 15
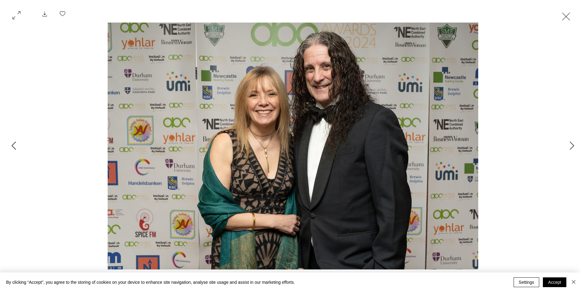
click at [17, 143] on button "Previous Item" at bounding box center [13, 145] width 15 height 15
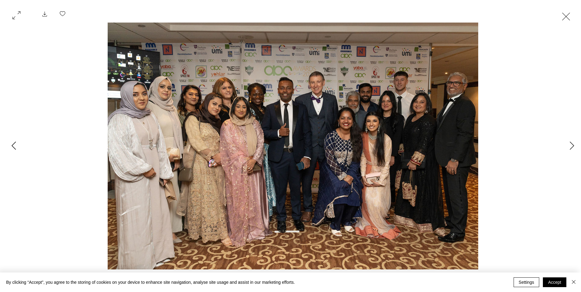
click at [17, 143] on button "Previous Item" at bounding box center [13, 145] width 15 height 15
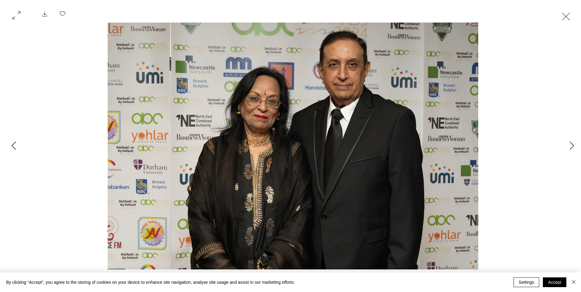
click at [17, 143] on button "Previous Item" at bounding box center [13, 145] width 15 height 15
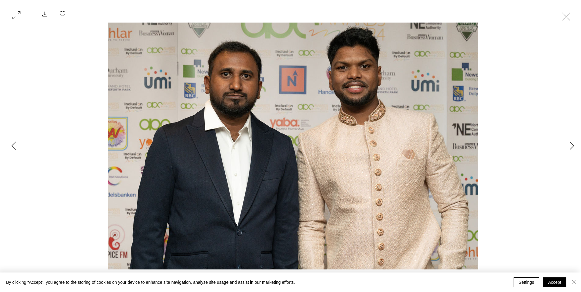
click at [17, 143] on button "Previous Item" at bounding box center [13, 145] width 15 height 15
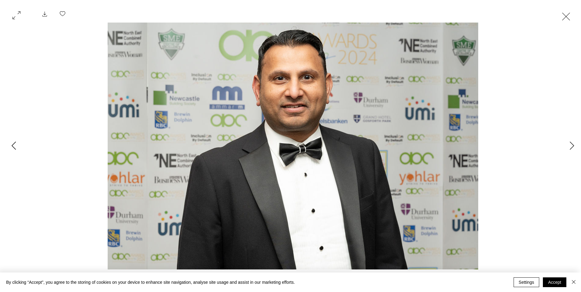
click at [17, 143] on button "Previous Item" at bounding box center [13, 145] width 15 height 15
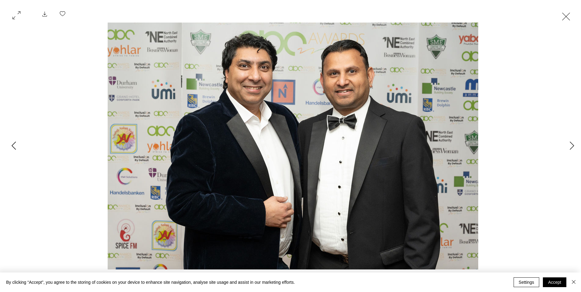
click at [17, 143] on button "Previous Item" at bounding box center [13, 145] width 15 height 15
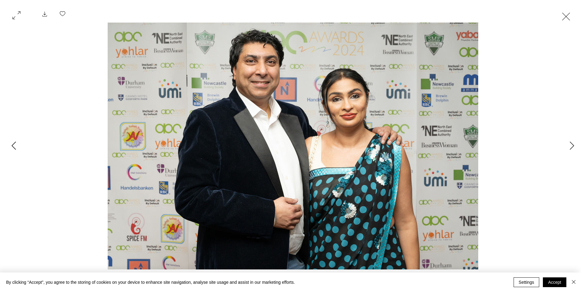
click at [17, 143] on button "Previous Item" at bounding box center [13, 145] width 15 height 15
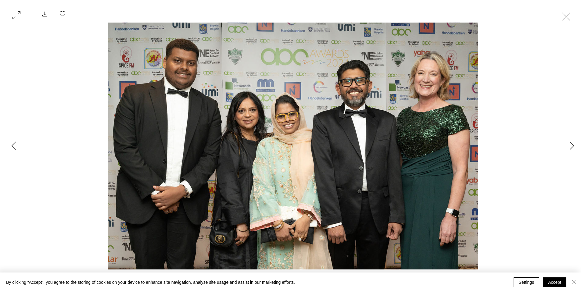
click at [17, 143] on button "Previous Item" at bounding box center [13, 145] width 15 height 15
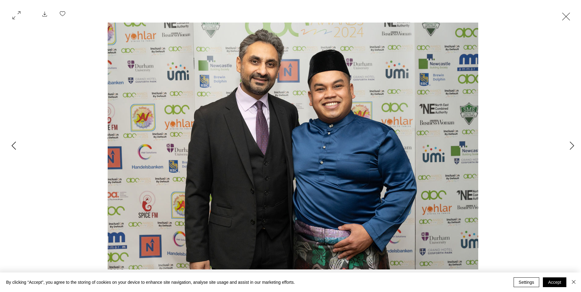
click at [17, 143] on button "Previous Item" at bounding box center [13, 145] width 15 height 15
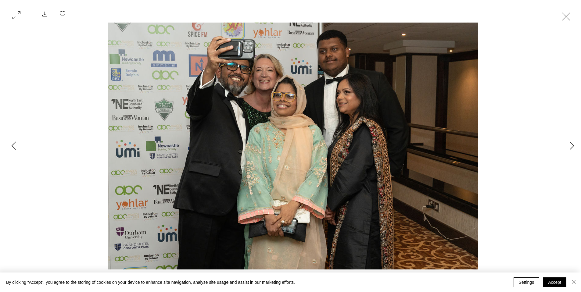
click at [17, 143] on button "Previous Item" at bounding box center [13, 145] width 15 height 15
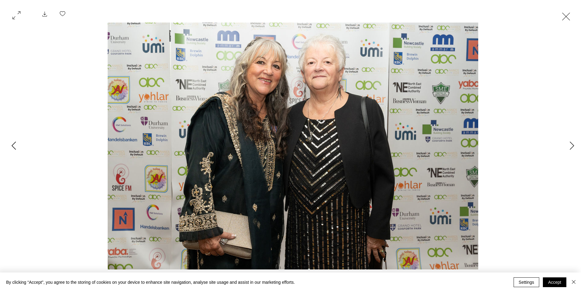
click at [17, 143] on button "Previous Item" at bounding box center [13, 145] width 15 height 15
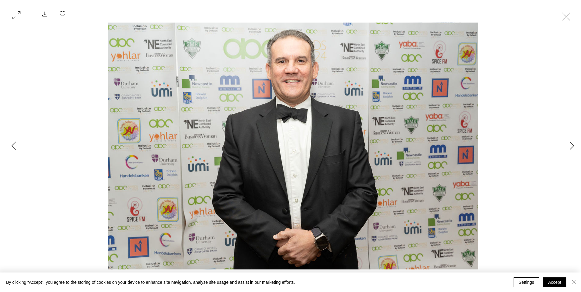
click at [17, 143] on button "Previous Item" at bounding box center [13, 145] width 15 height 15
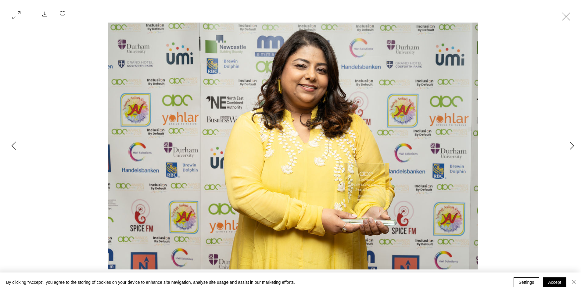
click at [17, 143] on button "Previous Item" at bounding box center [13, 145] width 15 height 15
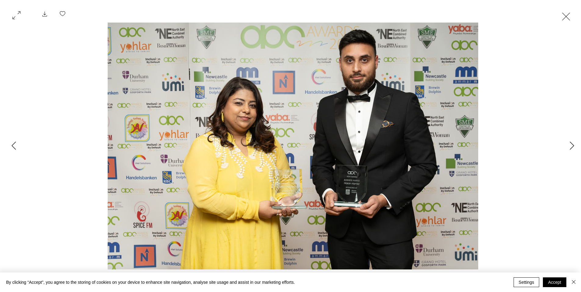
click at [573, 17] on div "Gallery item, detailed view" at bounding box center [290, 15] width 581 height 13
click at [569, 17] on button "Exit expand mode" at bounding box center [566, 15] width 12 height 13
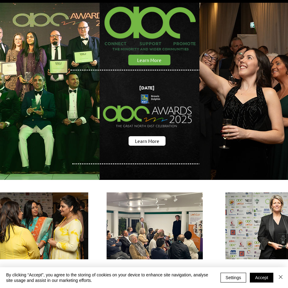
scroll to position [48, 0]
